Goal: Navigation & Orientation: Understand site structure

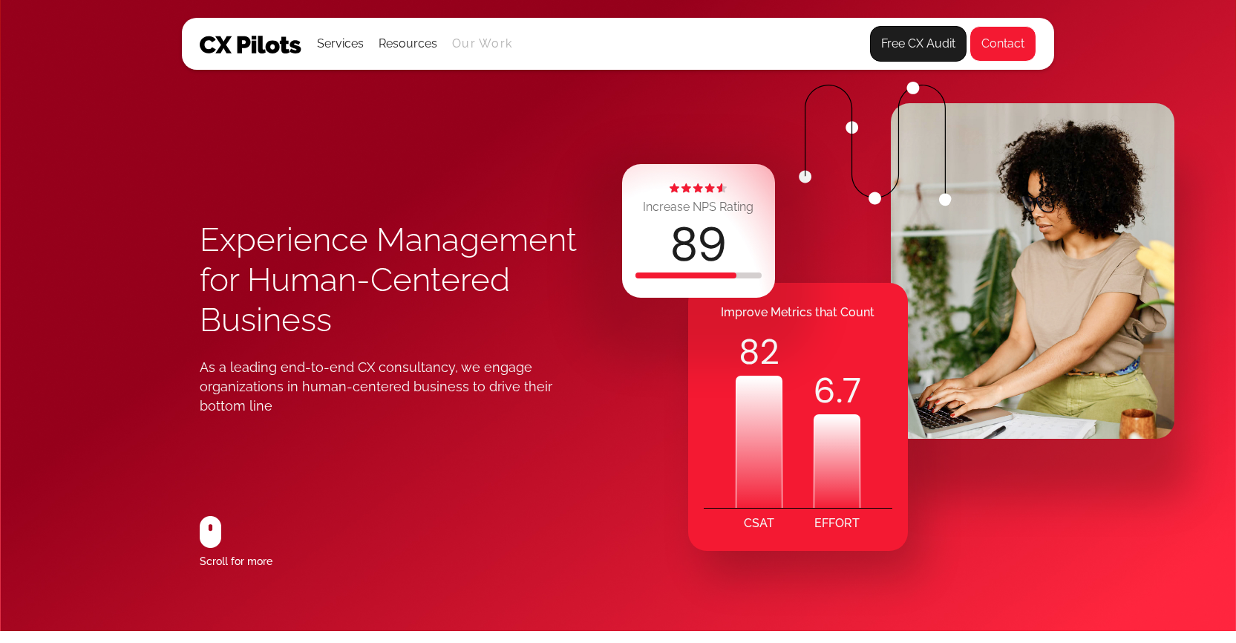
click at [469, 42] on link "Our Work" at bounding box center [482, 43] width 60 height 13
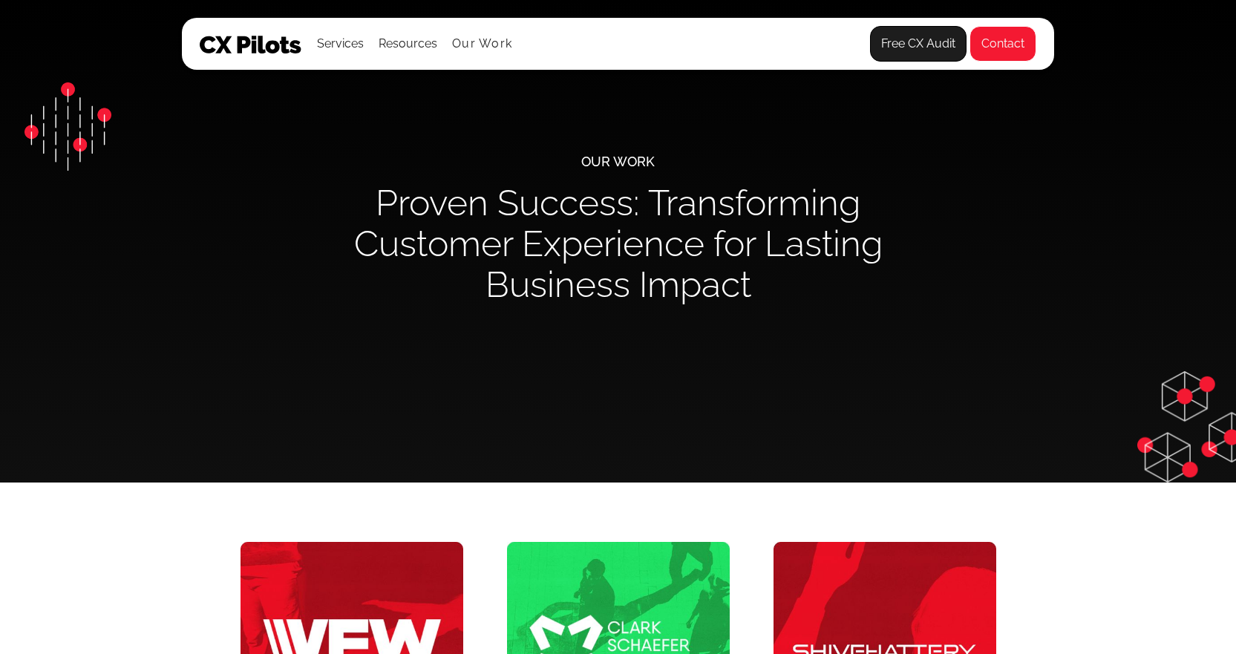
click at [274, 40] on img at bounding box center [251, 45] width 102 height 18
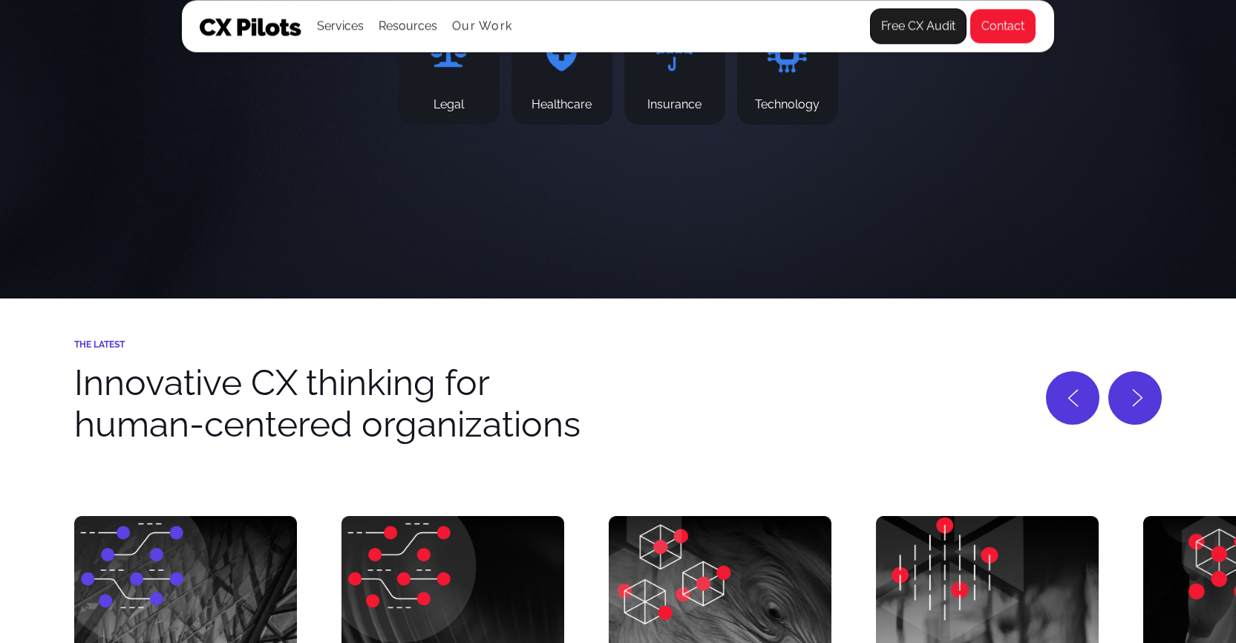
scroll to position [5421, 0]
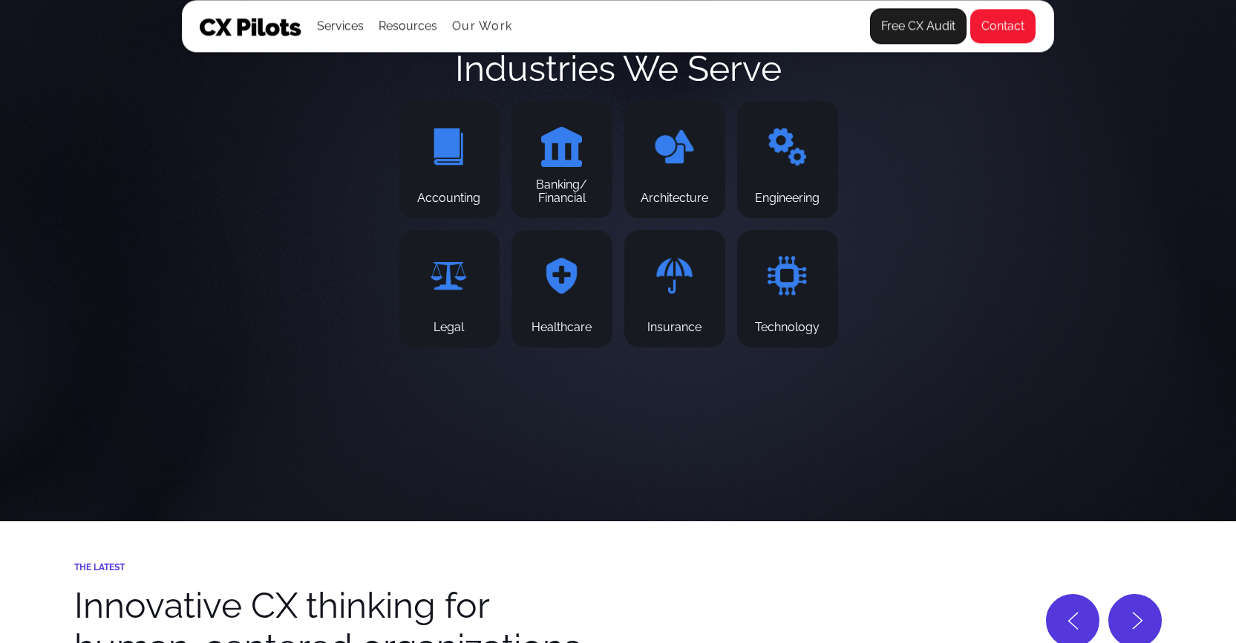
click at [674, 292] on img at bounding box center [674, 275] width 41 height 41
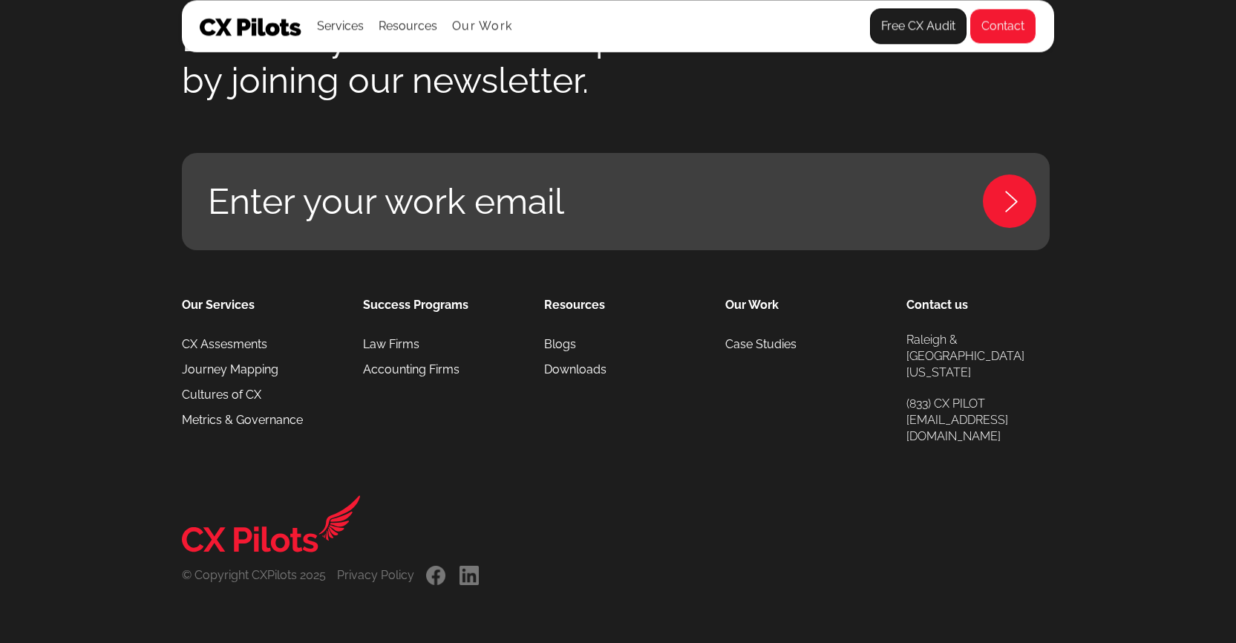
scroll to position [6918, 0]
